Goal: Task Accomplishment & Management: Manage account settings

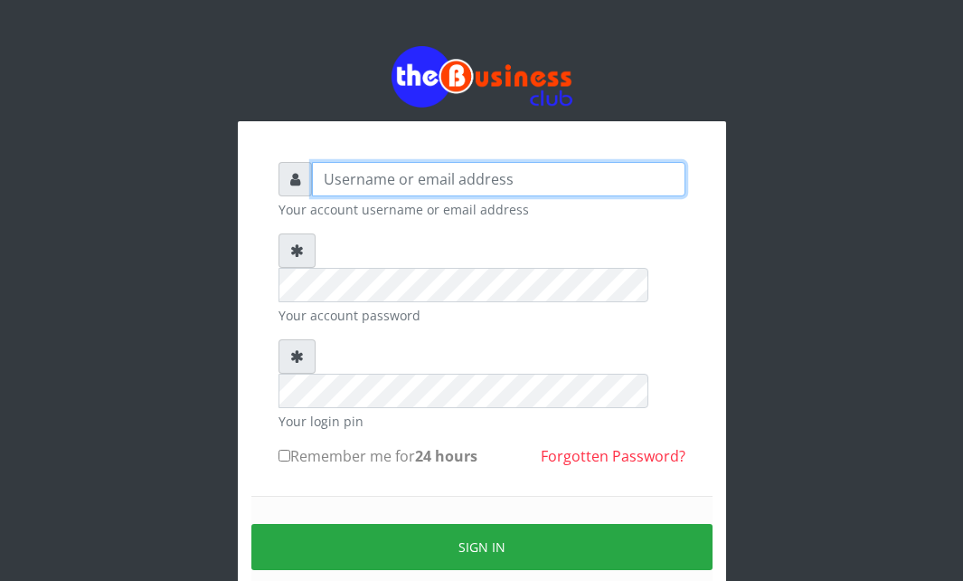
type input "Ahmed2222"
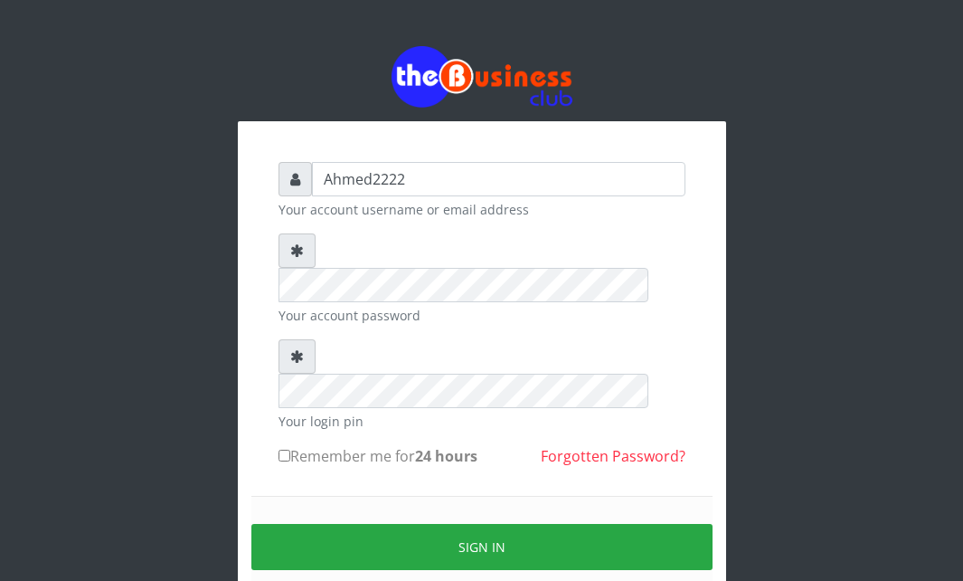
click at [298, 445] on label "Remember me for 24 hours" at bounding box center [378, 456] width 199 height 22
click at [290, 449] on input "Remember me for 24 hours" at bounding box center [285, 455] width 12 height 12
checkbox input "true"
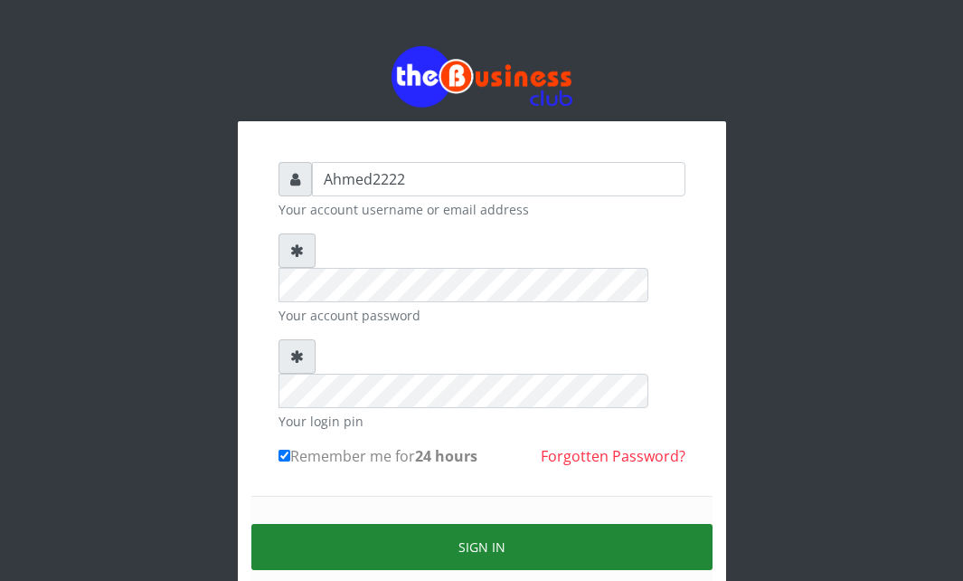
click at [424, 524] on button "Sign in" at bounding box center [481, 547] width 461 height 46
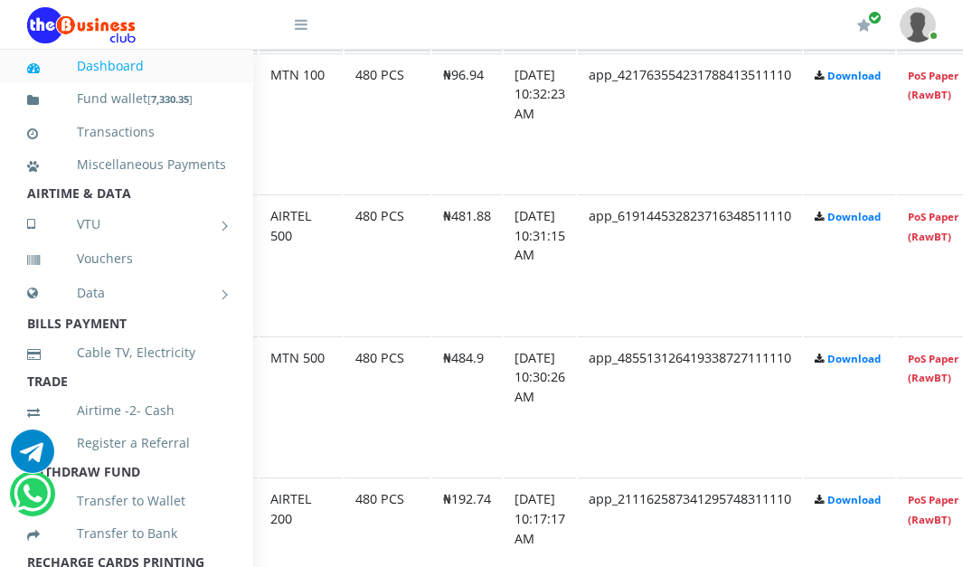
scroll to position [1091, 249]
